Goal: Navigation & Orientation: Find specific page/section

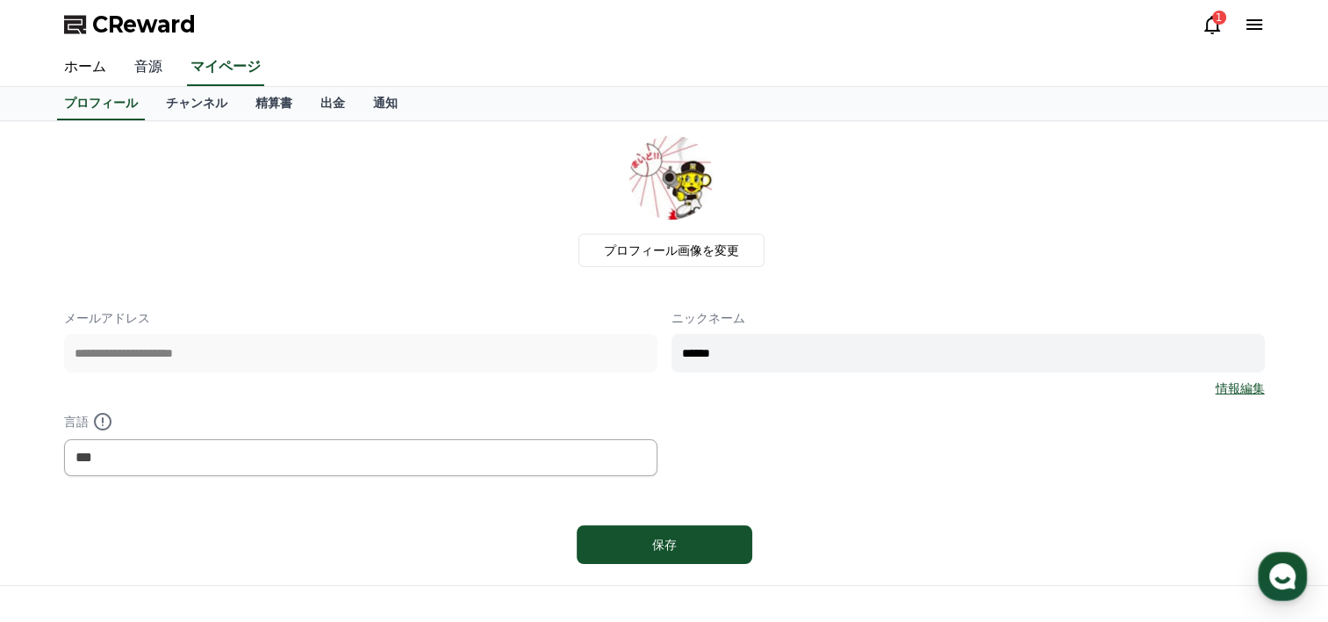
click at [143, 66] on link "音源" at bounding box center [148, 67] width 56 height 37
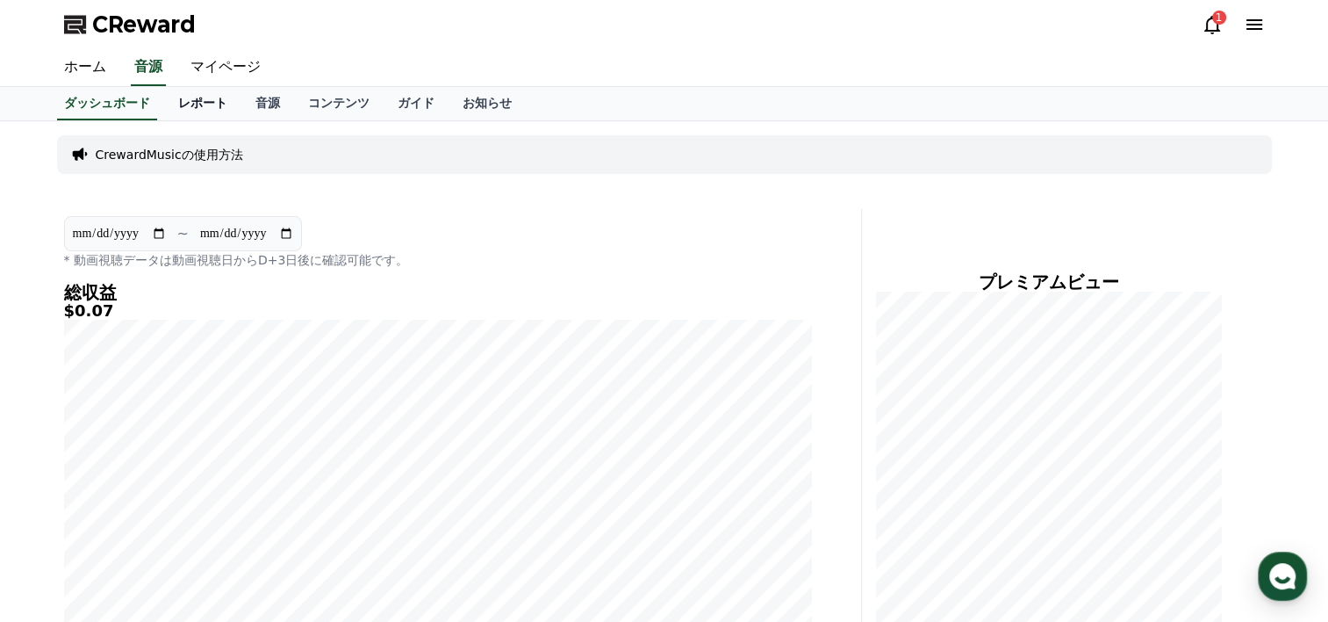
click at [169, 98] on link "レポート" at bounding box center [202, 103] width 77 height 33
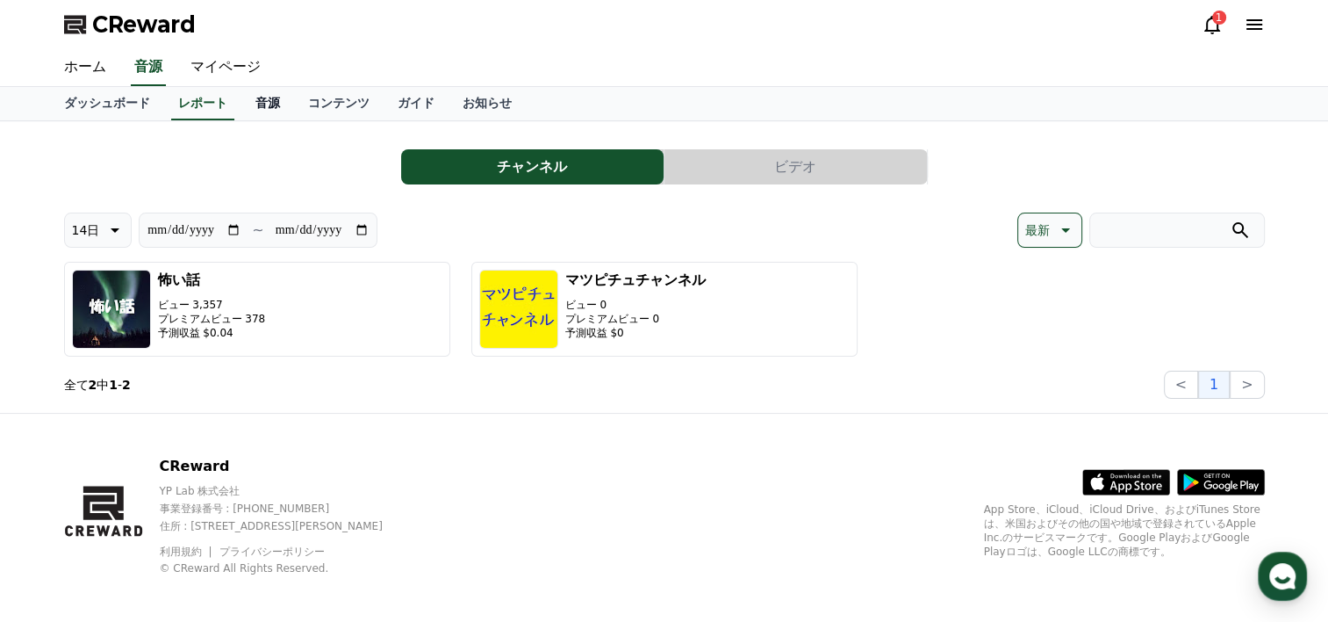
click at [241, 102] on link "音源" at bounding box center [267, 103] width 53 height 33
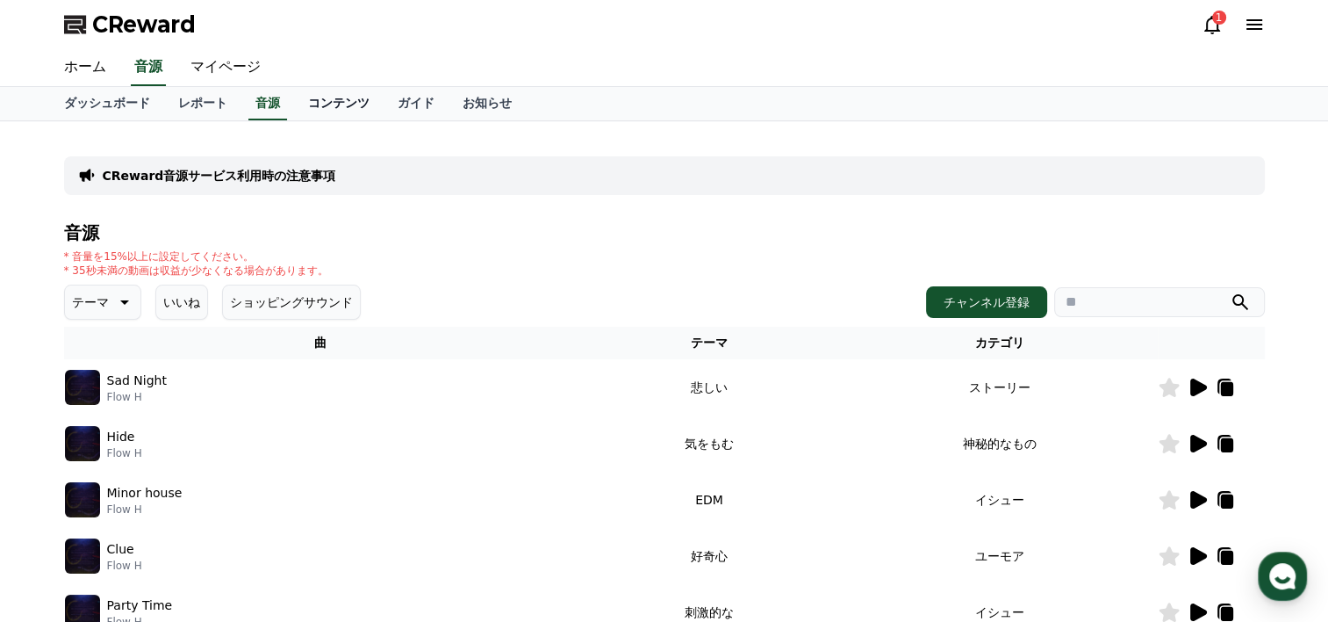
click at [307, 105] on link "コンテンツ" at bounding box center [339, 103] width 90 height 33
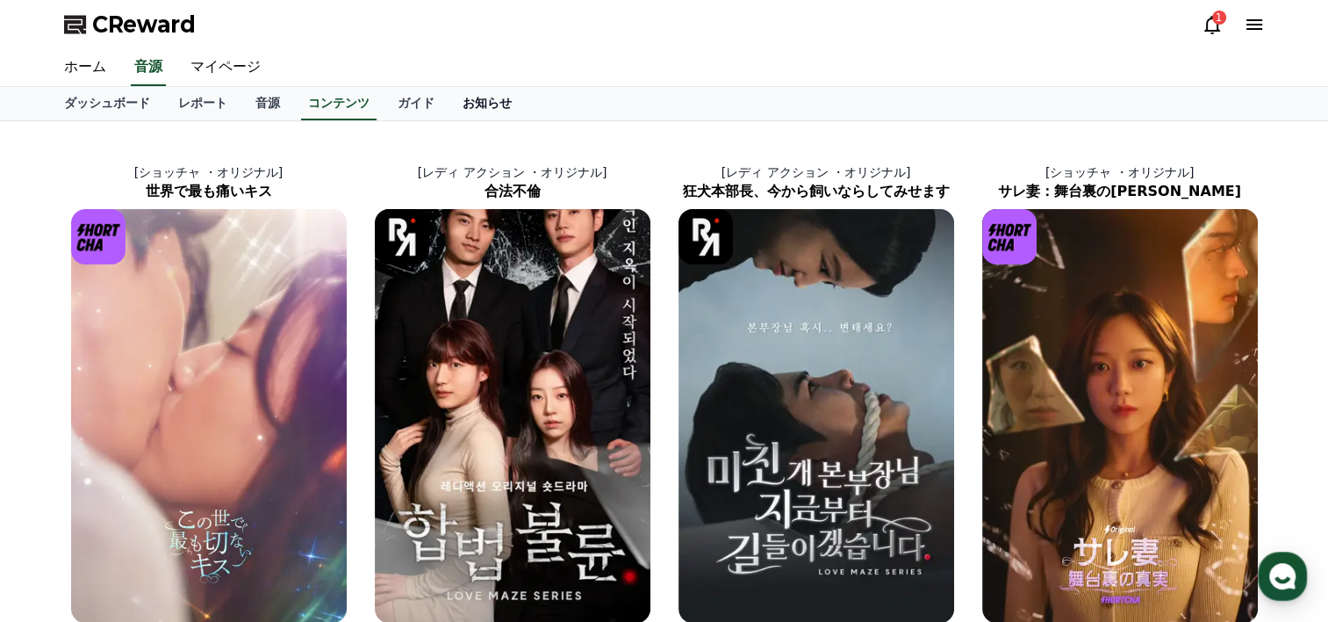
click at [449, 106] on link "お知らせ" at bounding box center [487, 103] width 77 height 33
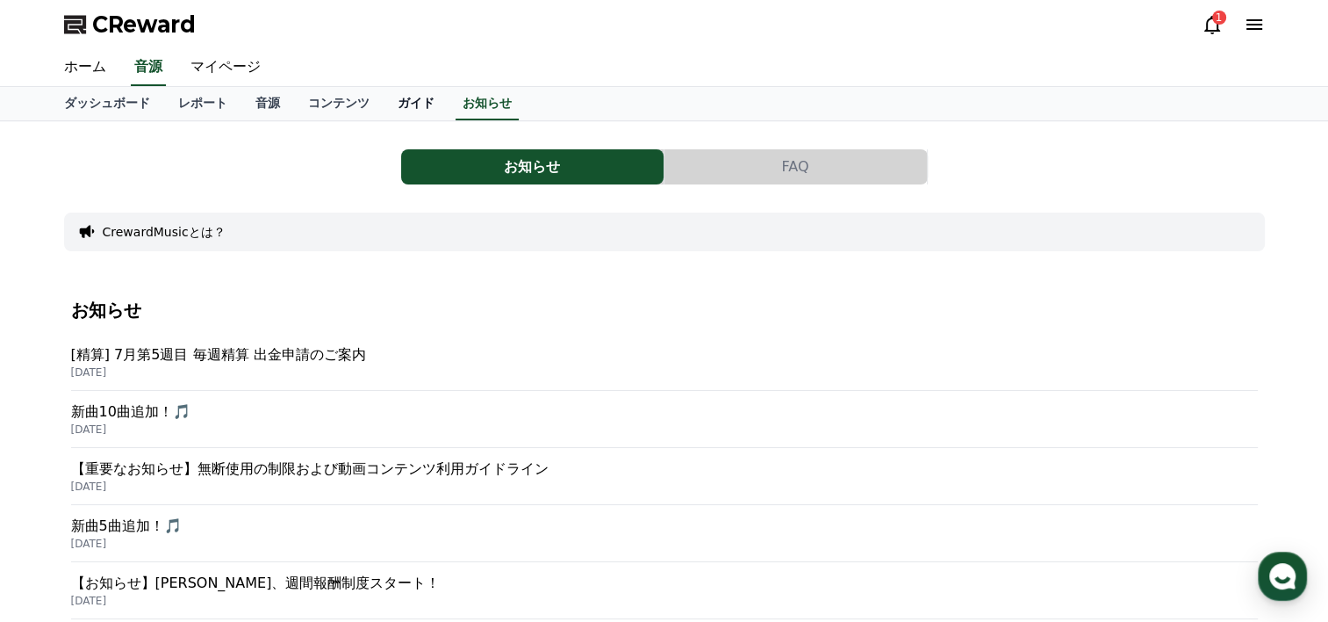
click at [384, 104] on link "ガイド" at bounding box center [416, 103] width 65 height 33
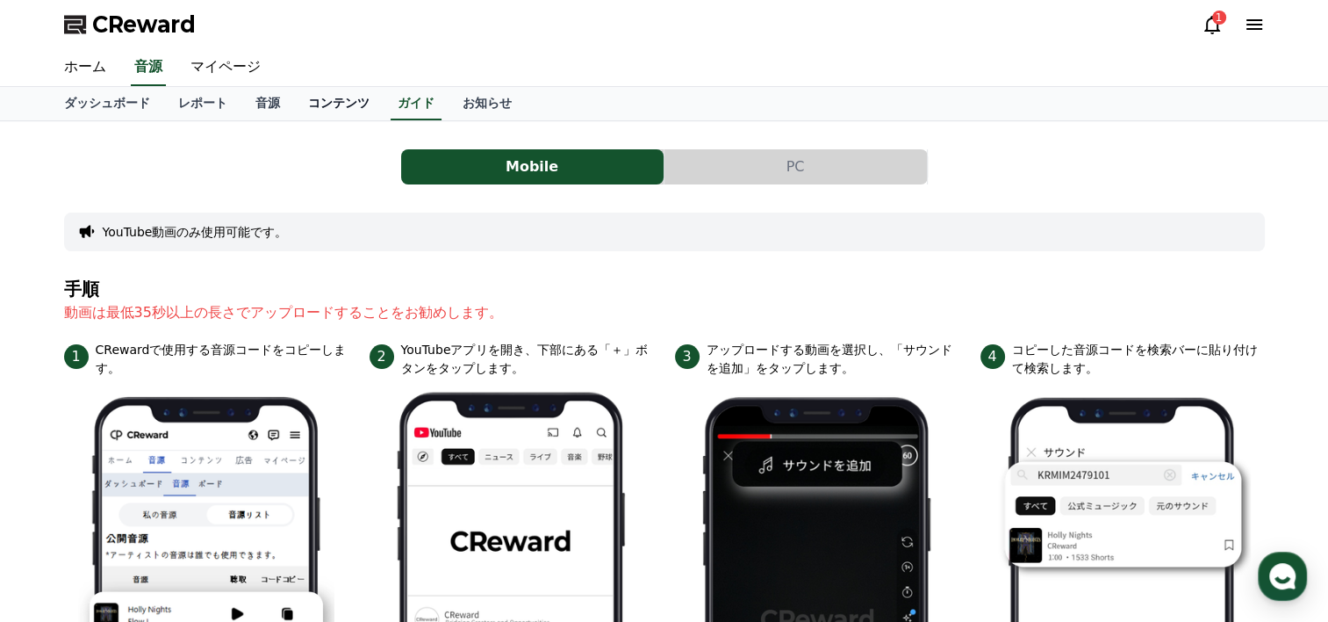
click at [294, 104] on link "コンテンツ" at bounding box center [339, 103] width 90 height 33
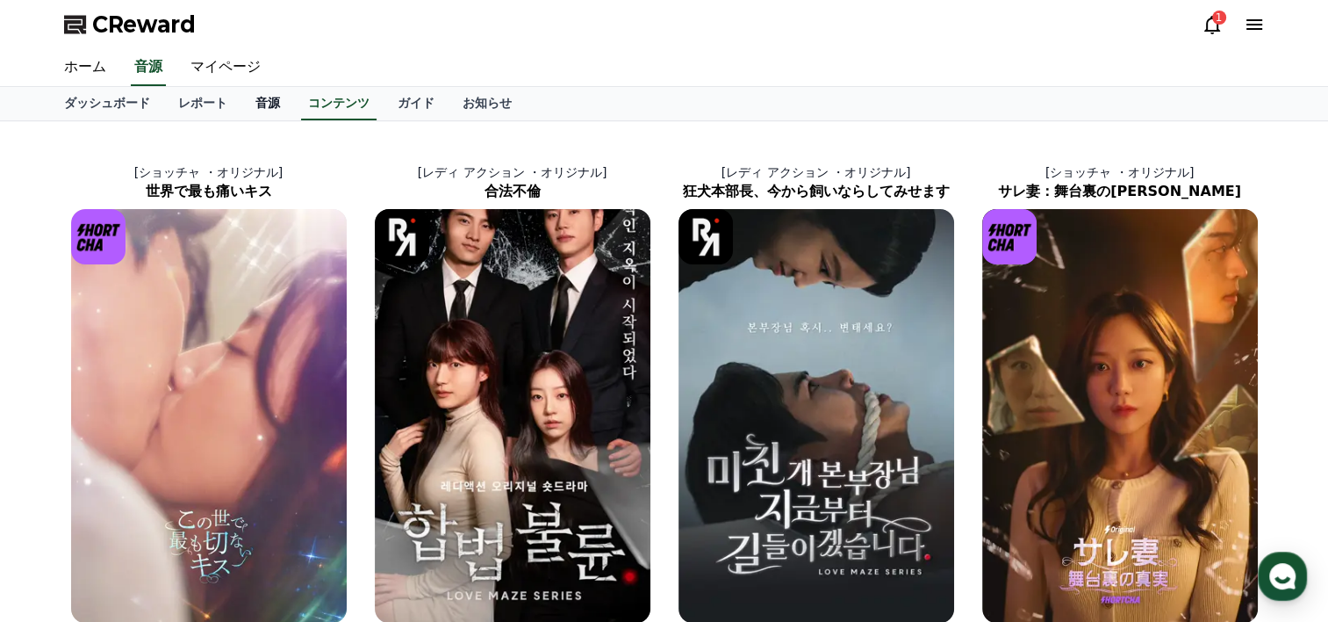
click at [241, 102] on link "音源" at bounding box center [267, 103] width 53 height 33
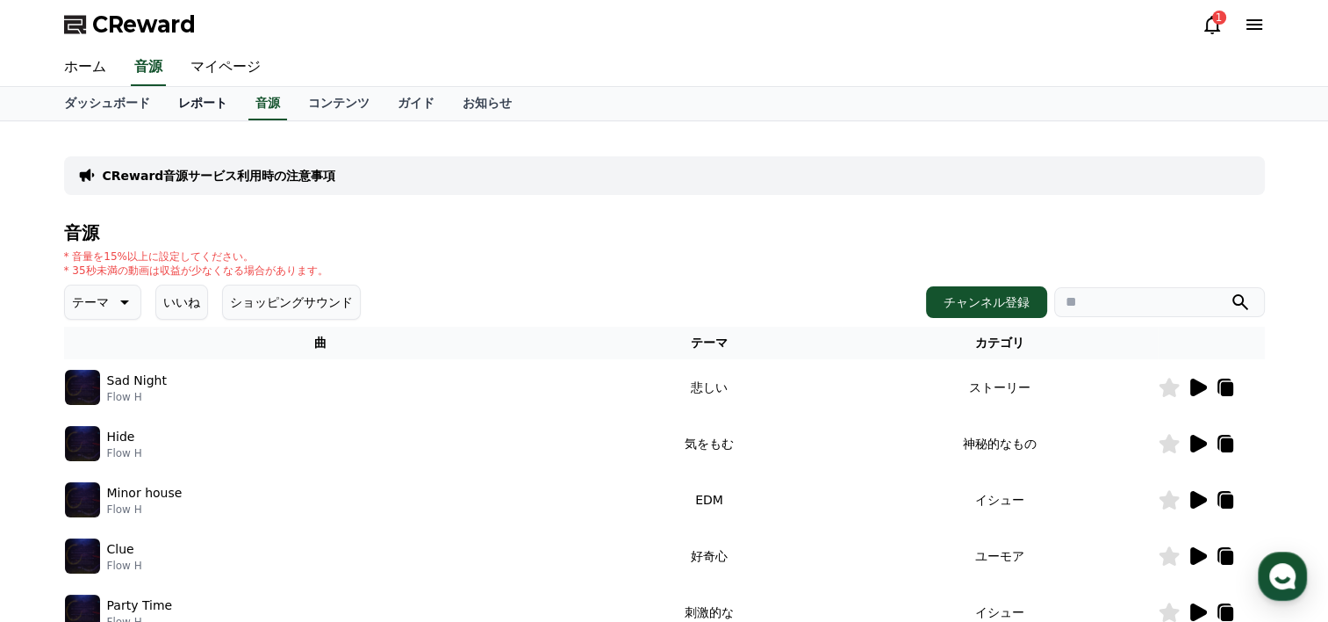
click at [169, 97] on link "レポート" at bounding box center [202, 103] width 77 height 33
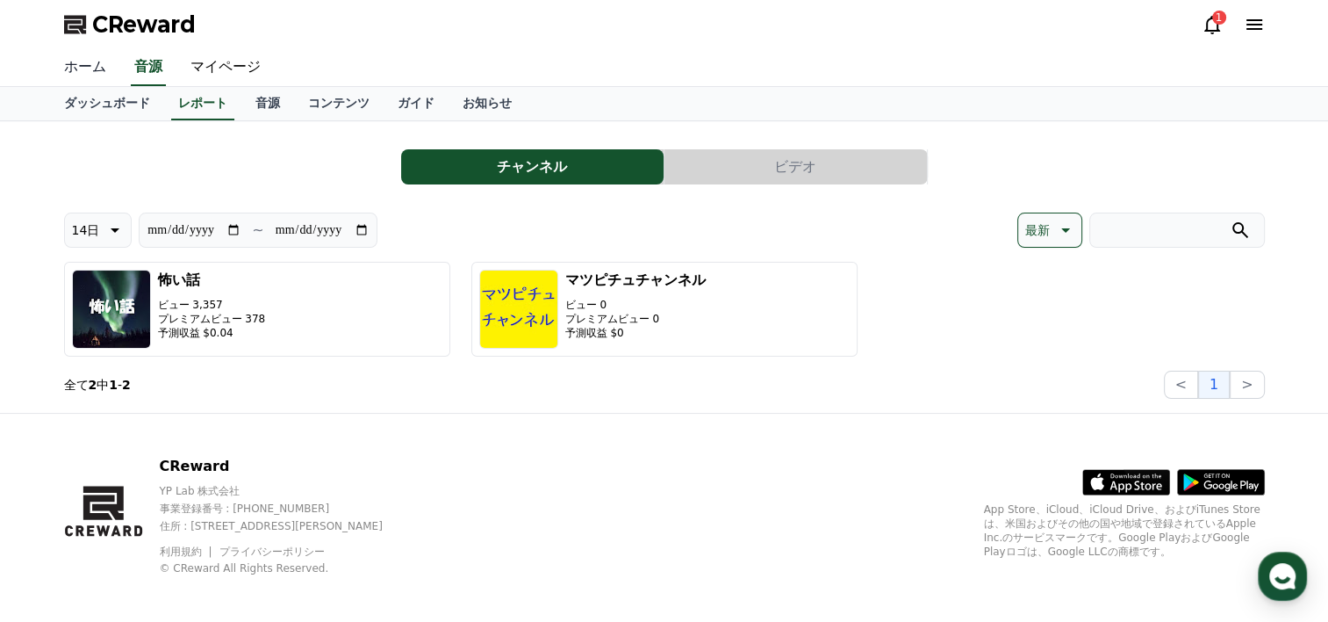
click at [83, 64] on link "ホーム" at bounding box center [85, 67] width 70 height 37
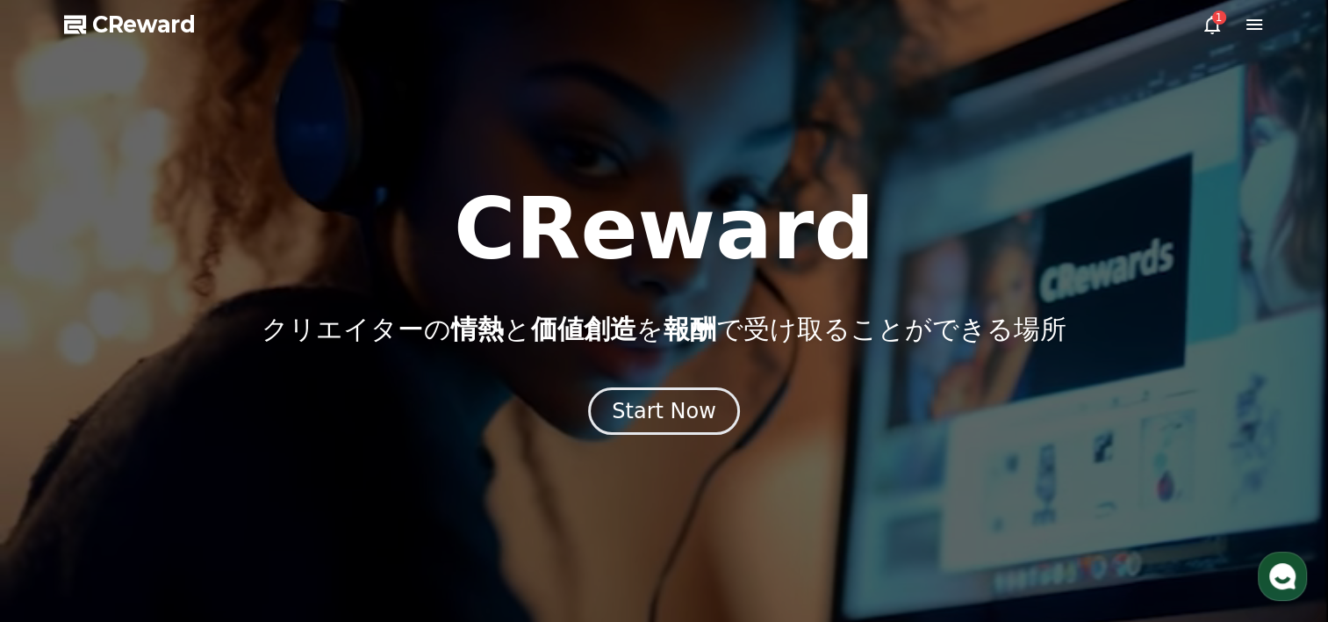
click at [1216, 29] on icon at bounding box center [1213, 25] width 16 height 18
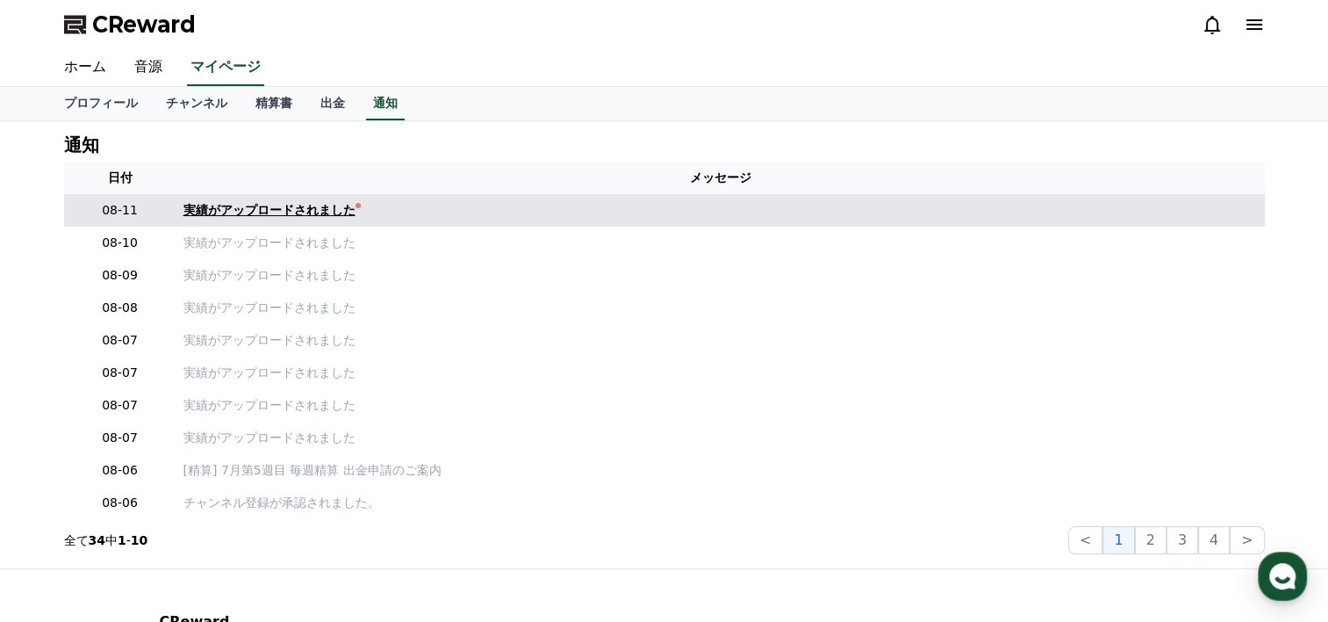
click at [256, 207] on div "実績がアップロードされました" at bounding box center [269, 210] width 172 height 18
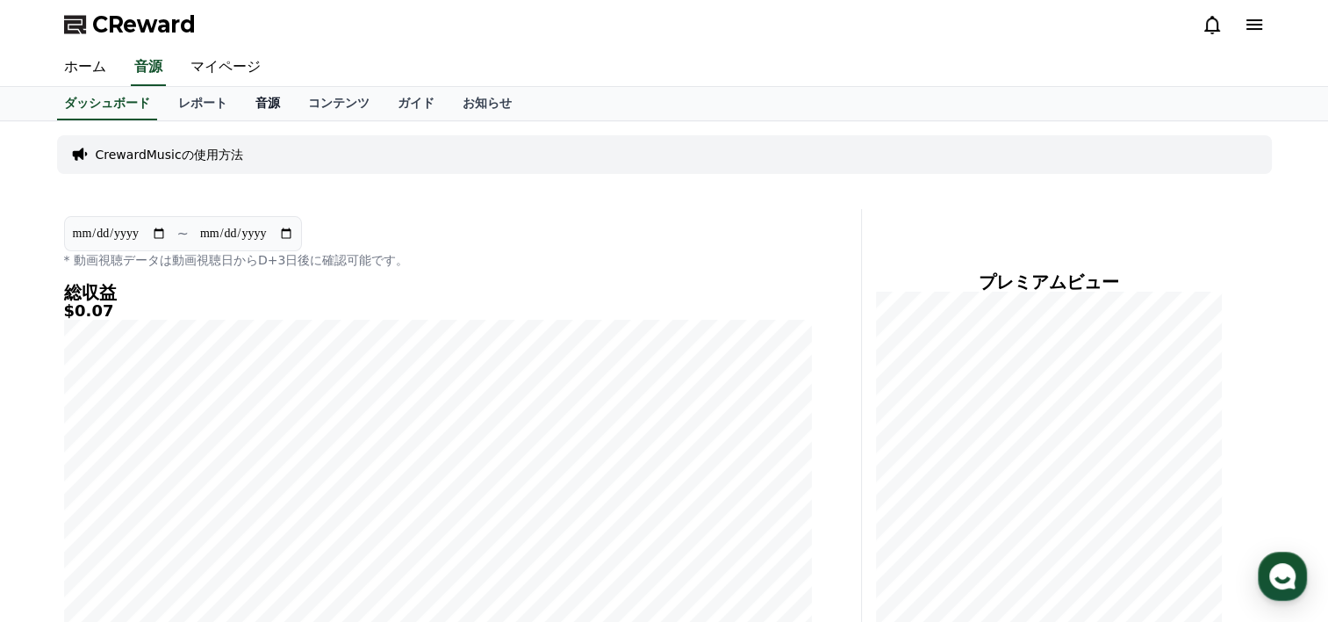
click at [241, 105] on link "音源" at bounding box center [267, 103] width 53 height 33
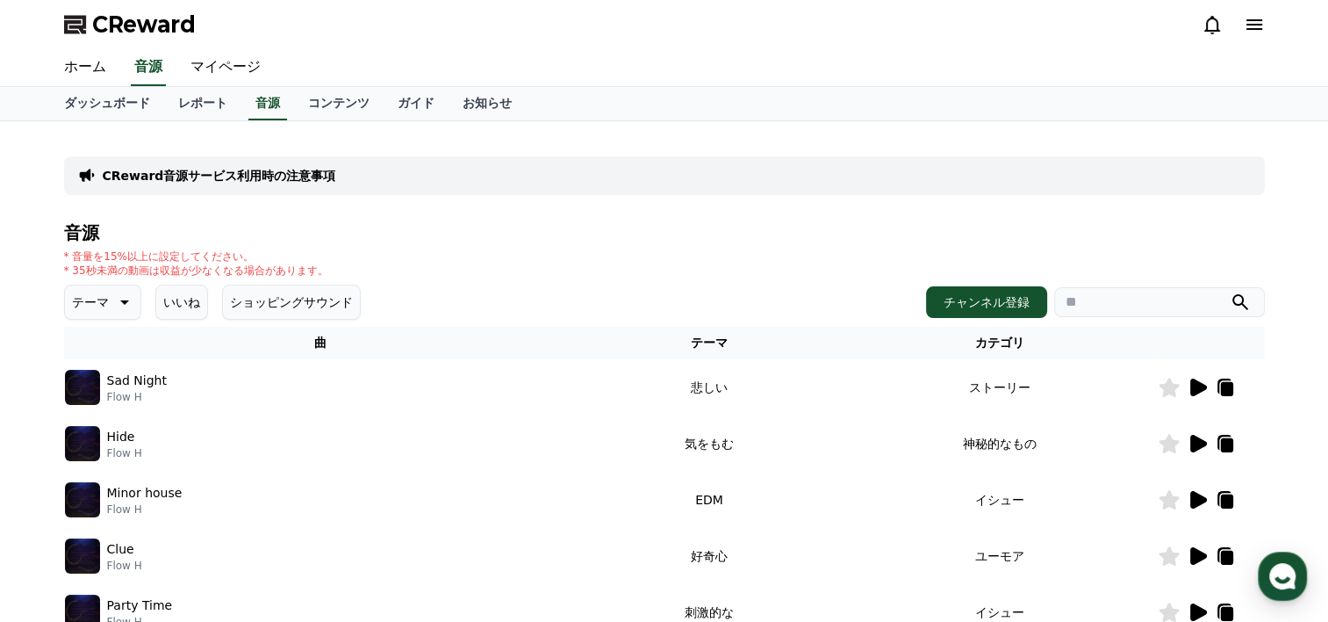
click at [120, 300] on icon at bounding box center [124, 302] width 9 height 4
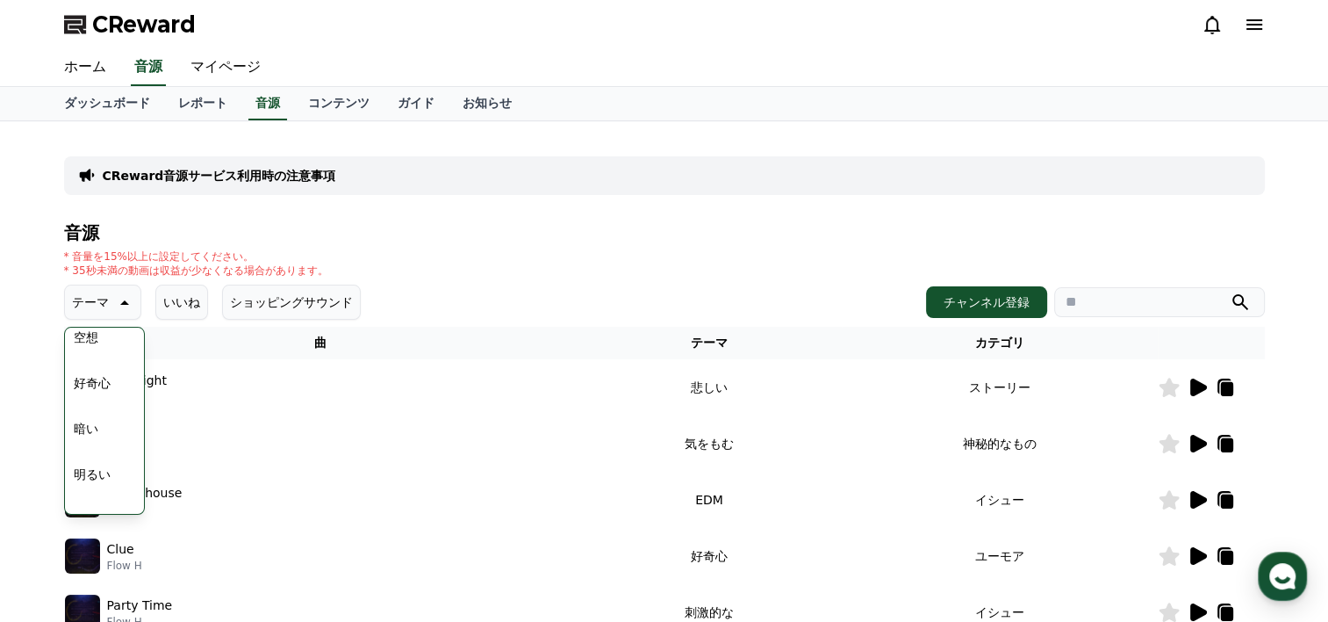
scroll to position [88, 0]
click at [85, 446] on button "明るい" at bounding box center [92, 443] width 51 height 39
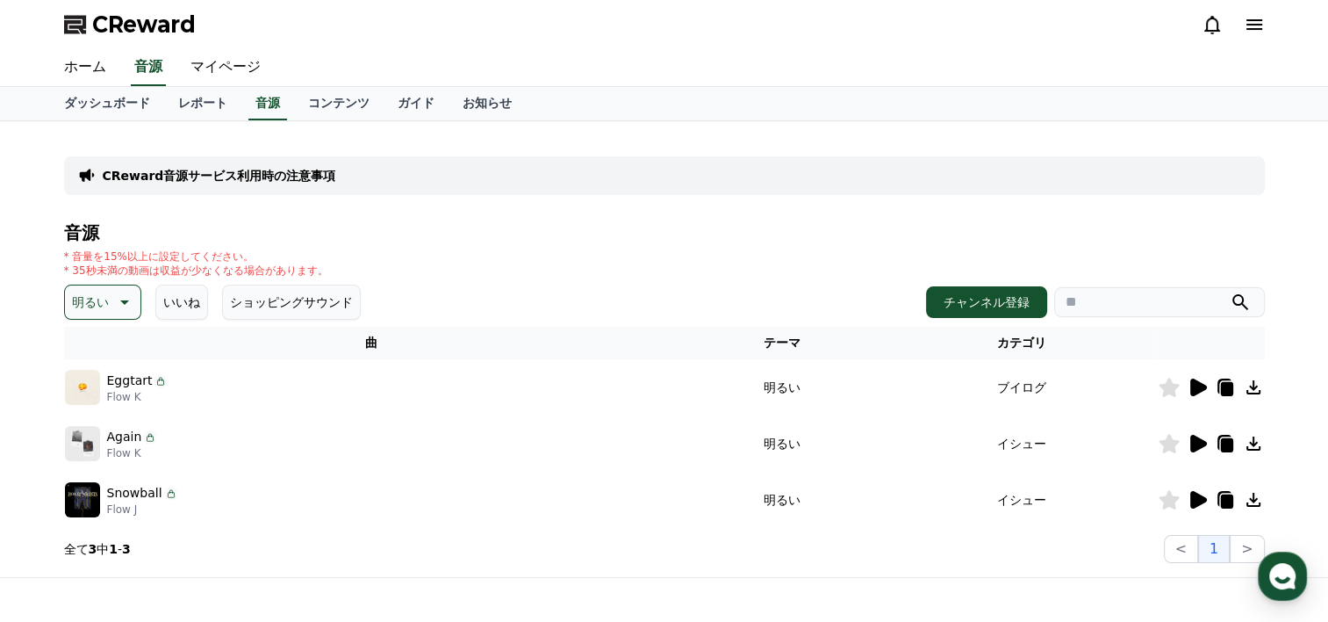
click at [1198, 386] on icon at bounding box center [1199, 387] width 17 height 18
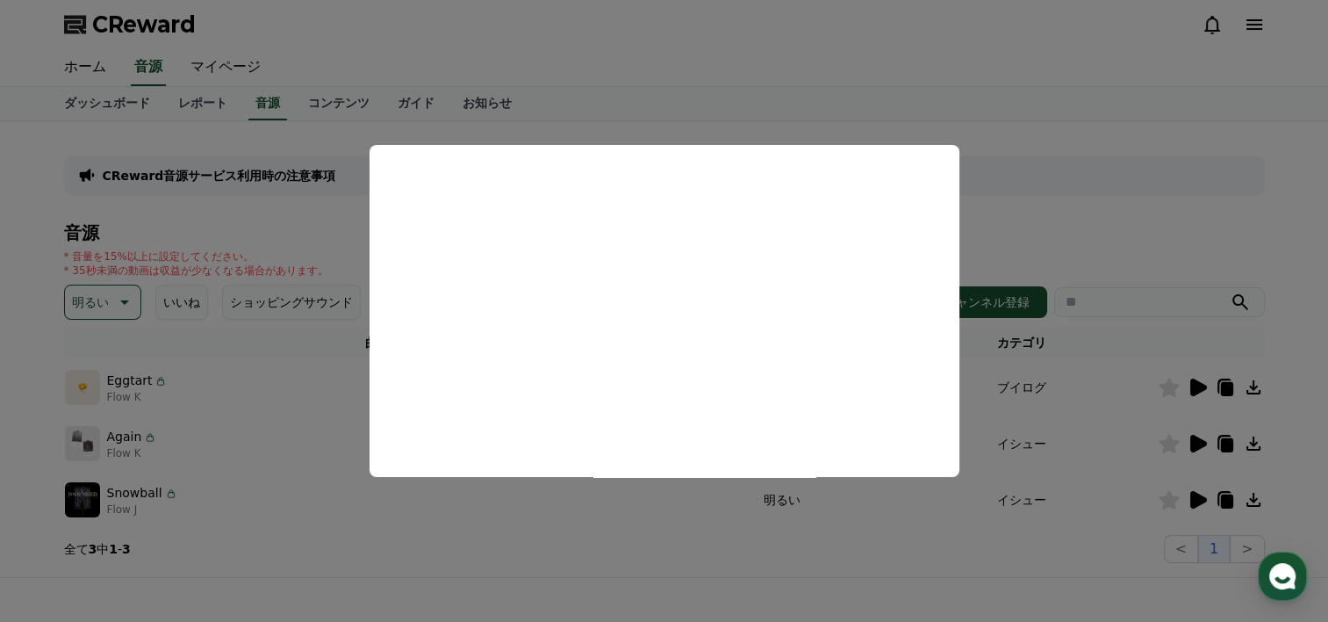
click at [1197, 441] on button "close modal" at bounding box center [664, 311] width 1328 height 622
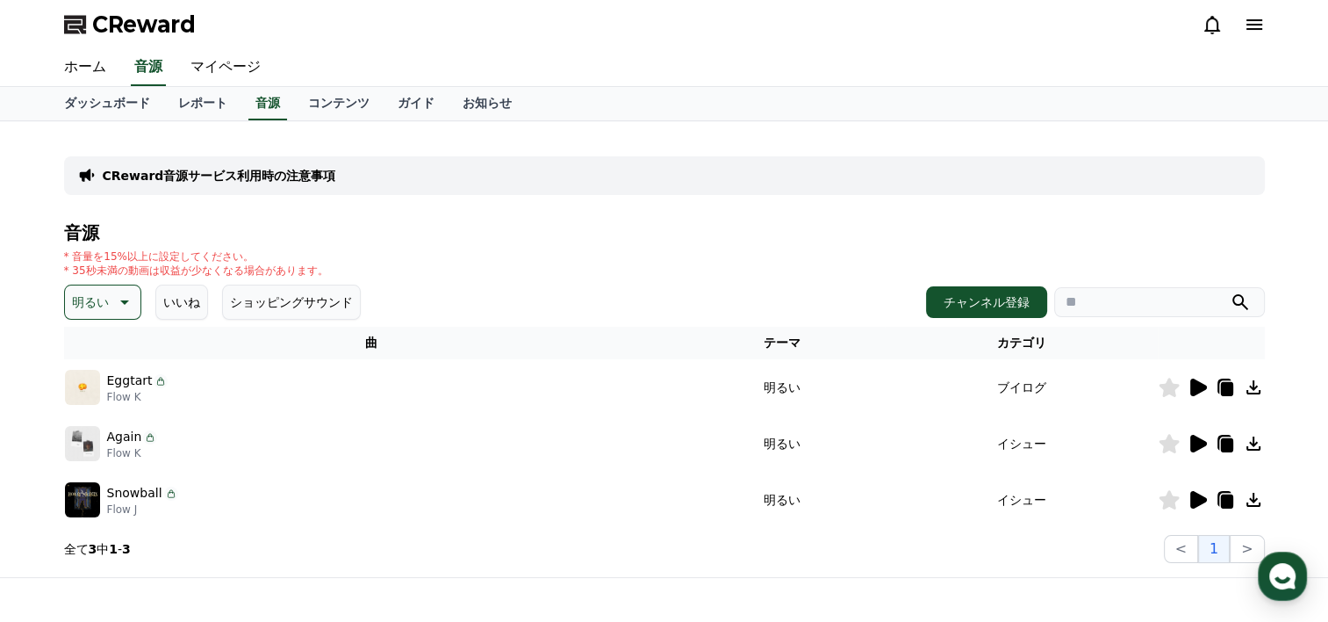
click at [1197, 441] on icon at bounding box center [1199, 444] width 17 height 18
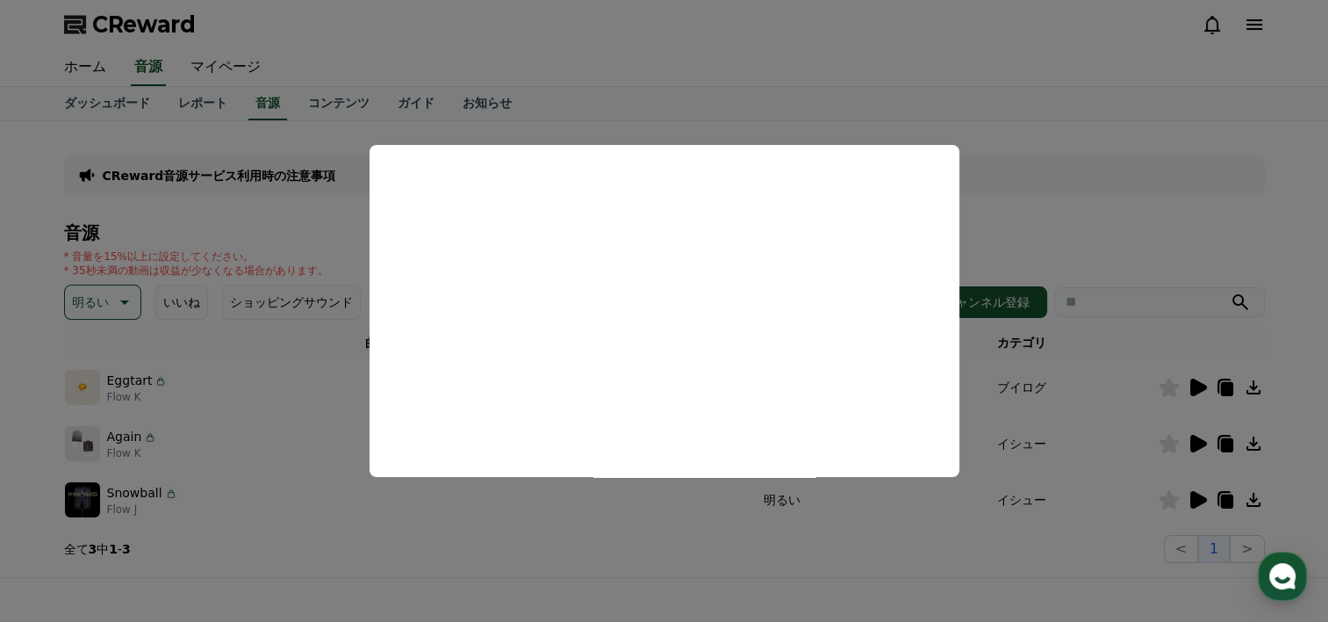
click at [1201, 500] on button "close modal" at bounding box center [664, 311] width 1328 height 622
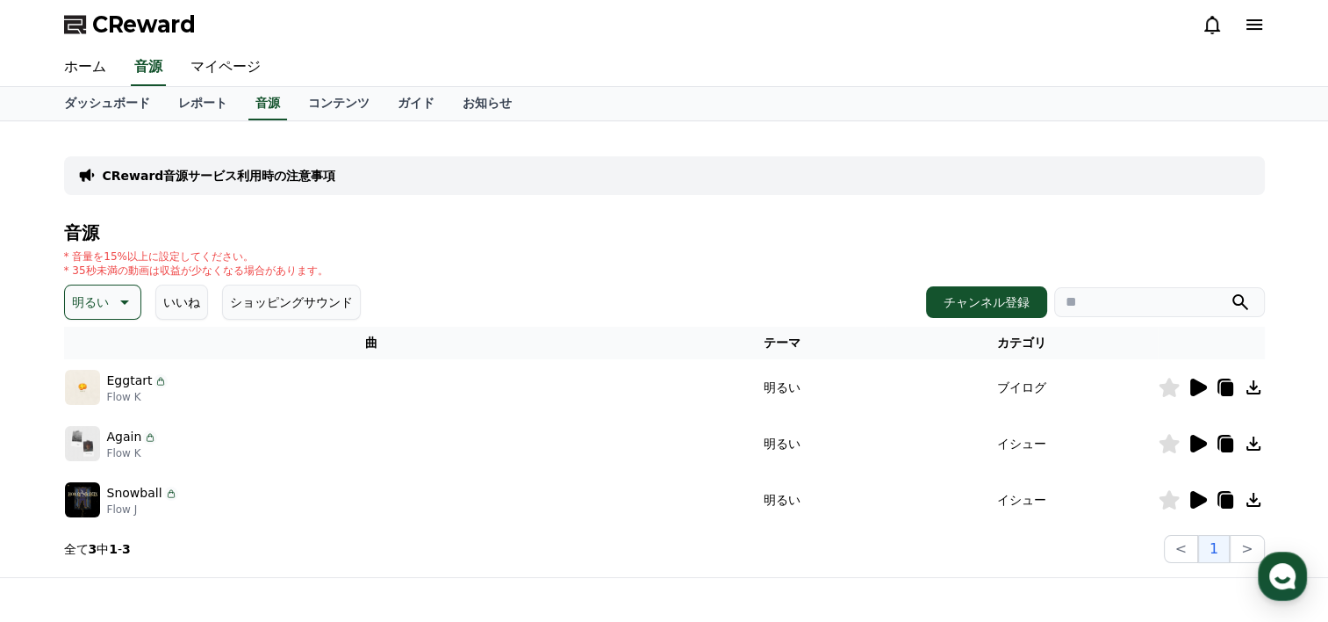
click at [1201, 500] on icon at bounding box center [1199, 500] width 17 height 18
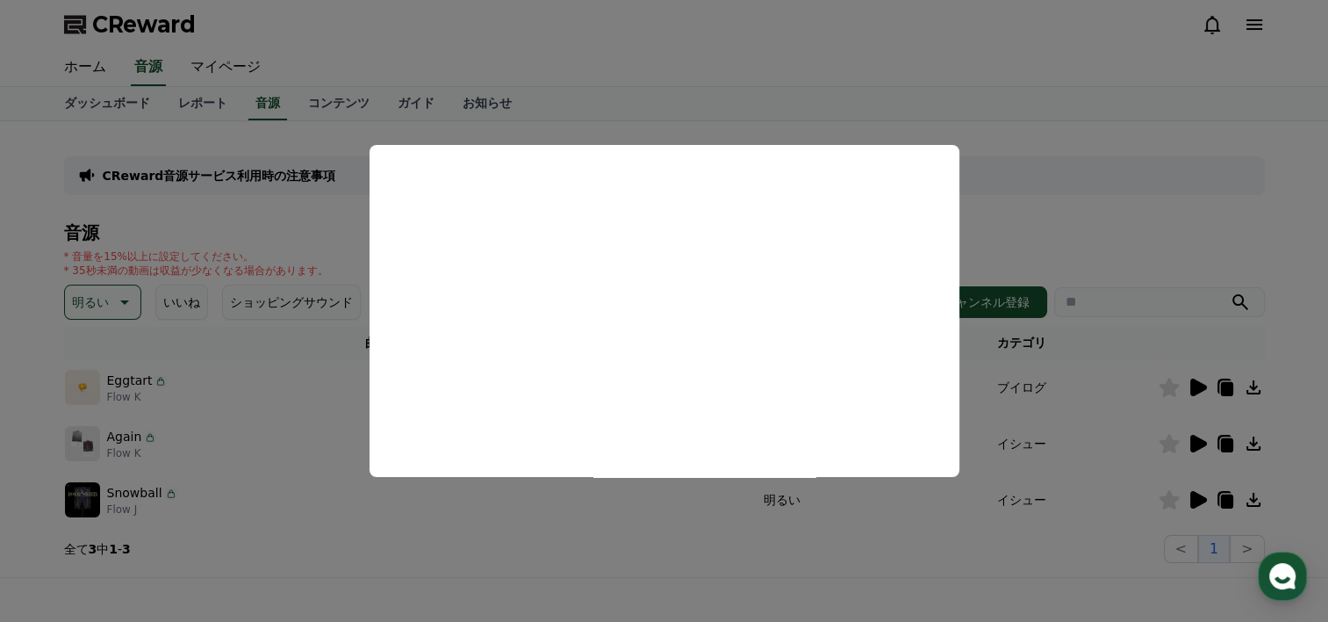
click at [1193, 392] on button "close modal" at bounding box center [664, 311] width 1328 height 622
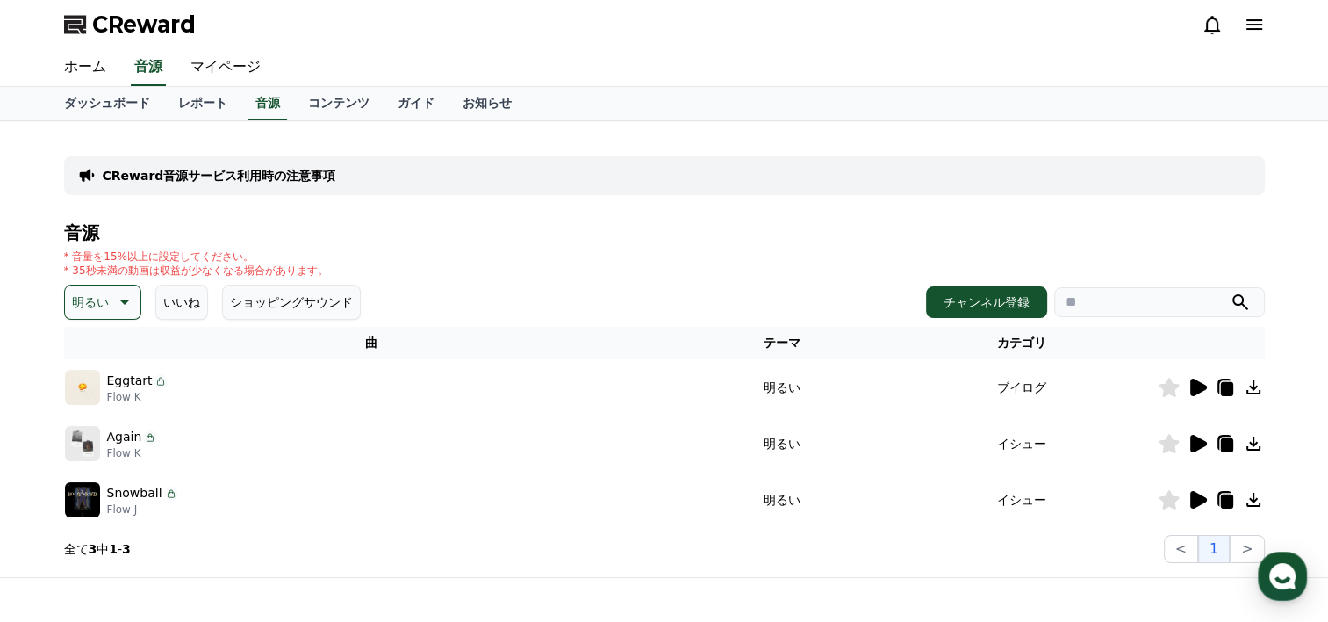
click at [1195, 390] on icon at bounding box center [1199, 387] width 17 height 18
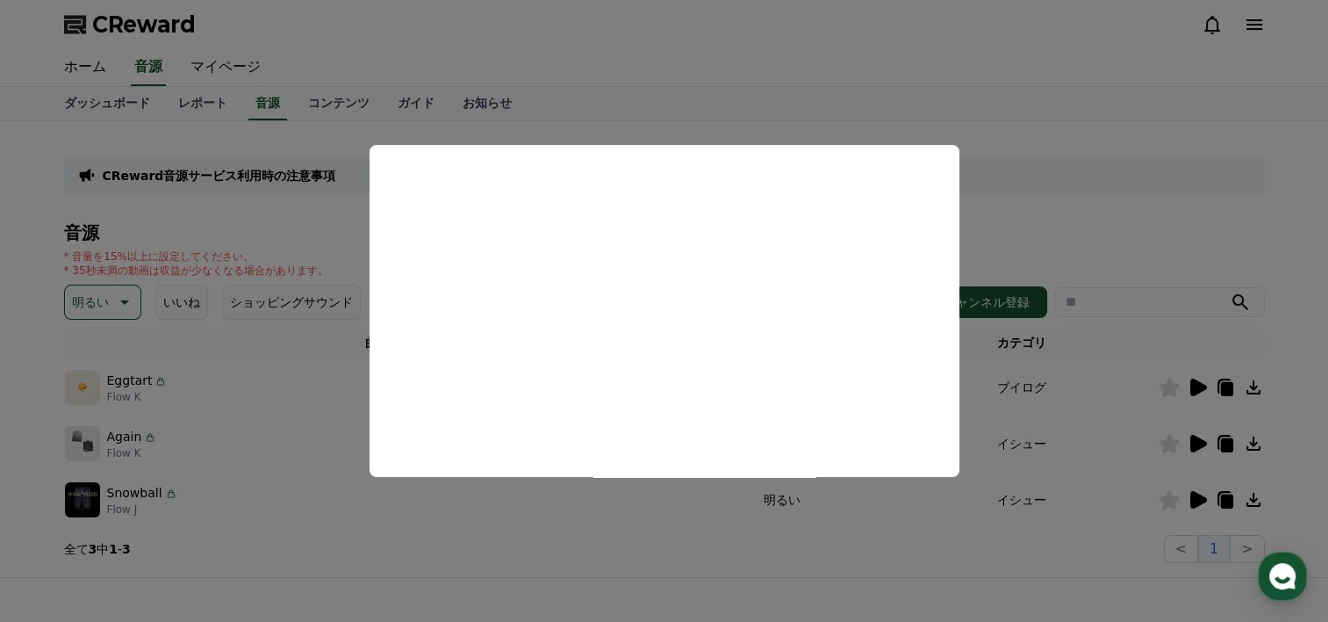
click at [1214, 221] on button "close modal" at bounding box center [664, 311] width 1328 height 622
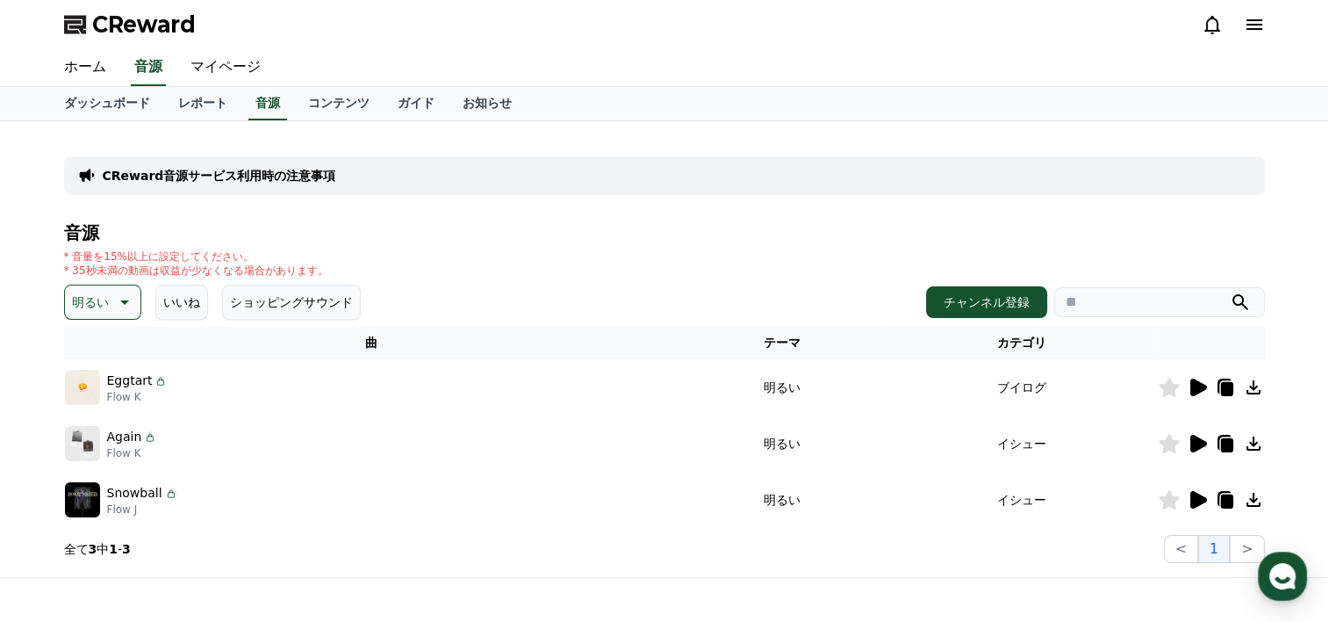
click at [1222, 389] on icon at bounding box center [1226, 389] width 12 height 14
click at [1257, 386] on icon at bounding box center [1253, 387] width 21 height 21
click at [1252, 388] on icon at bounding box center [1254, 387] width 14 height 14
click at [1008, 296] on button "チャンネル登録" at bounding box center [986, 302] width 121 height 32
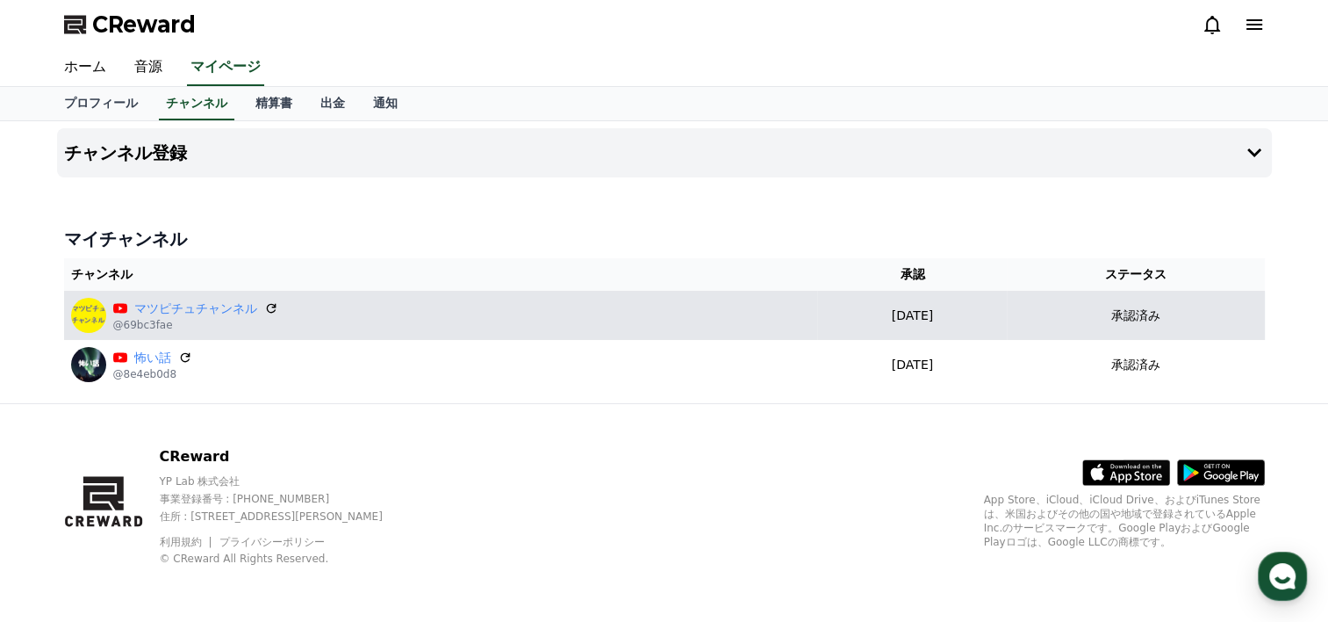
click at [910, 321] on p "[DATE]" at bounding box center [912, 315] width 176 height 18
